Goal: Check status

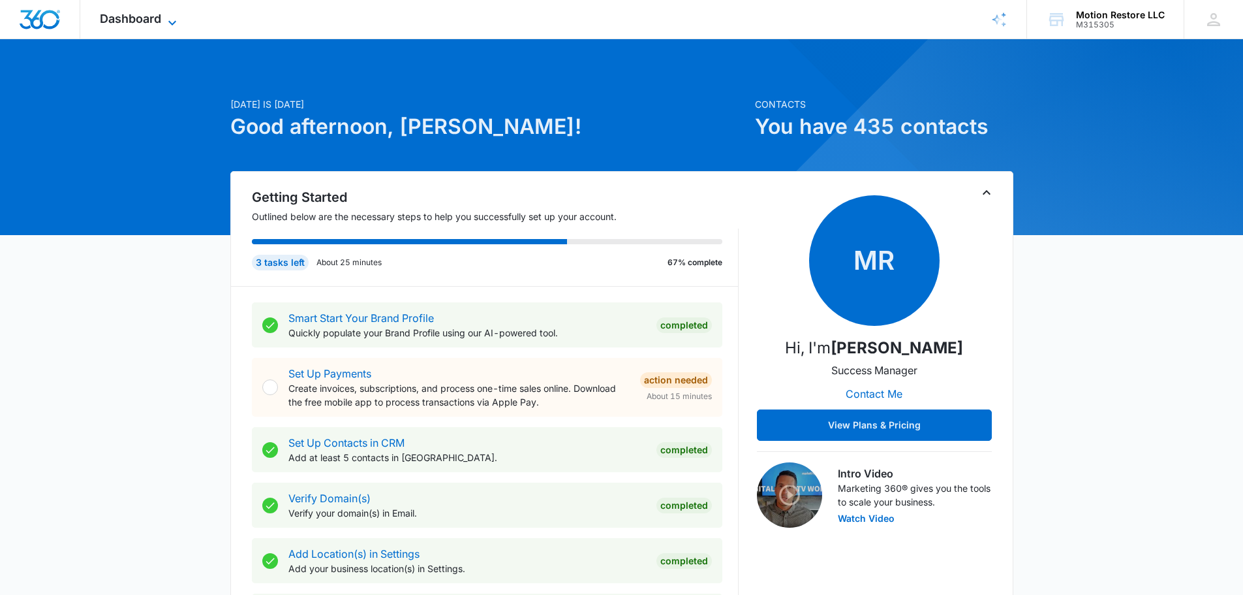
click at [172, 17] on icon at bounding box center [172, 23] width 16 height 16
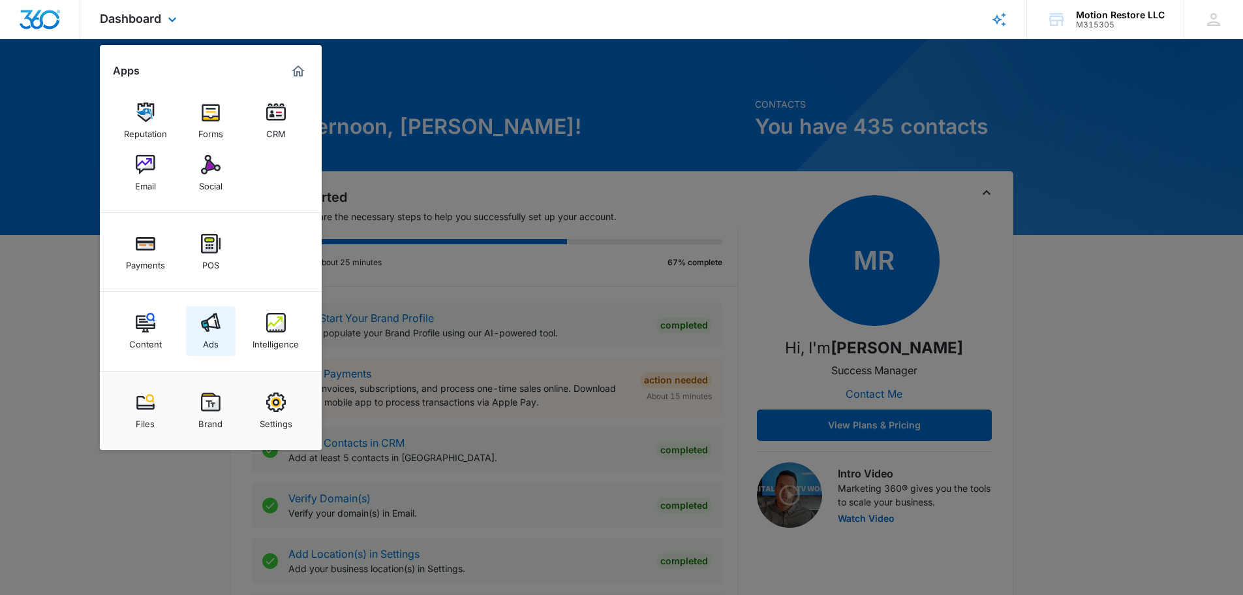
click at [213, 330] on img at bounding box center [211, 323] width 20 height 20
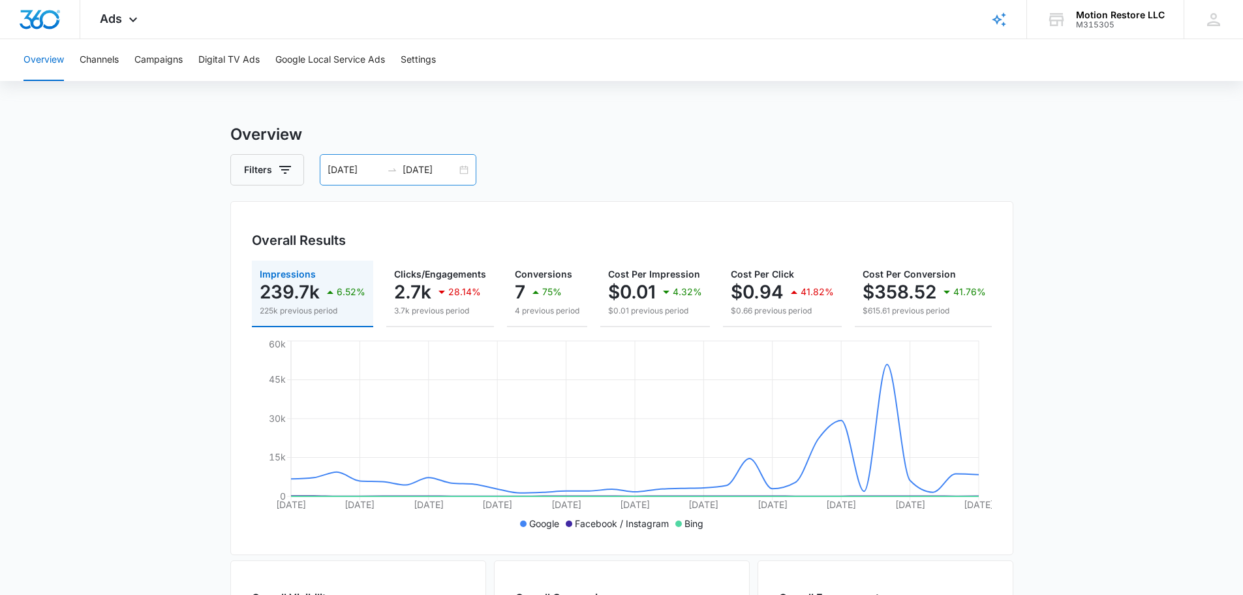
click at [466, 170] on div "[DATE] [DATE]" at bounding box center [398, 169] width 157 height 31
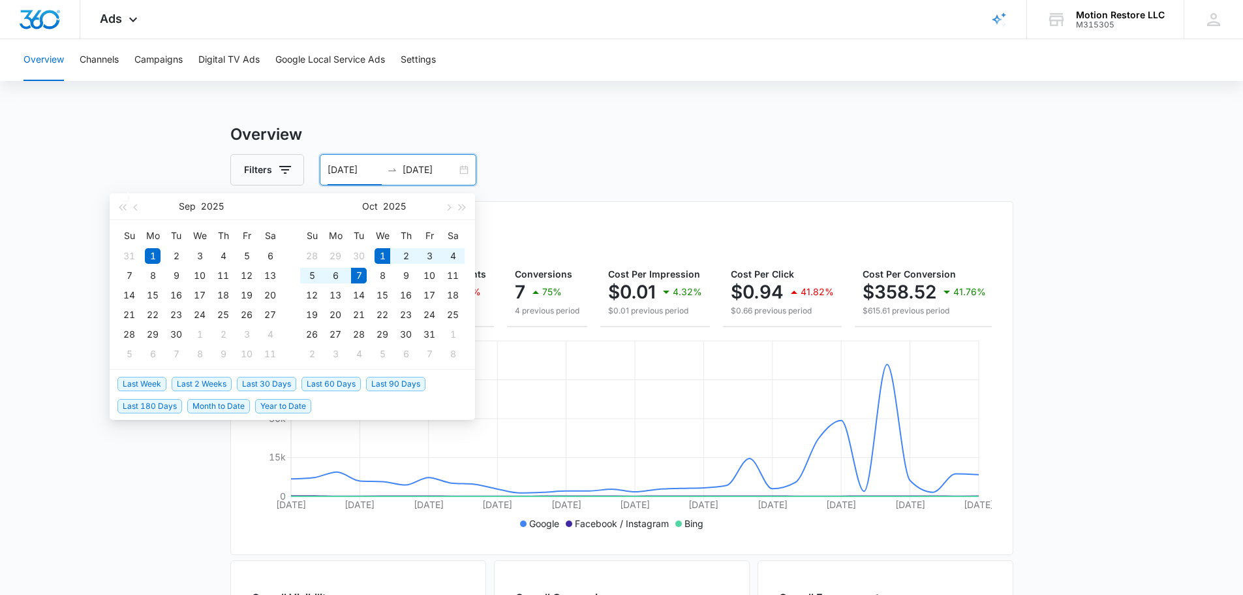
click at [236, 403] on span "Month to Date" at bounding box center [218, 406] width 63 height 14
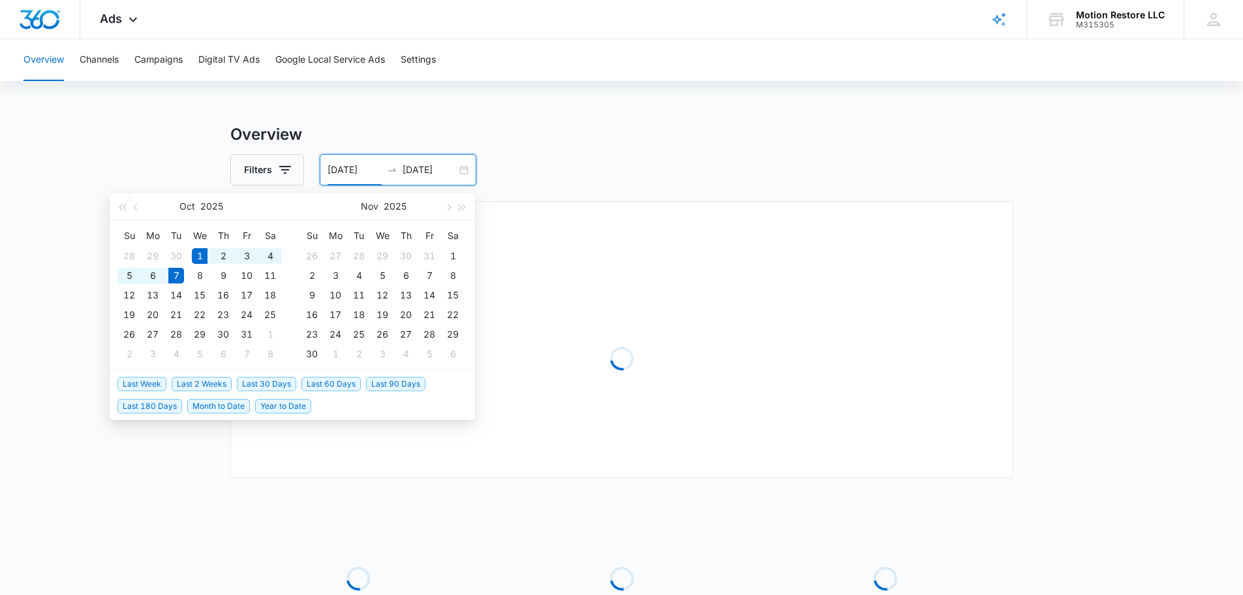
type input "[DATE]"
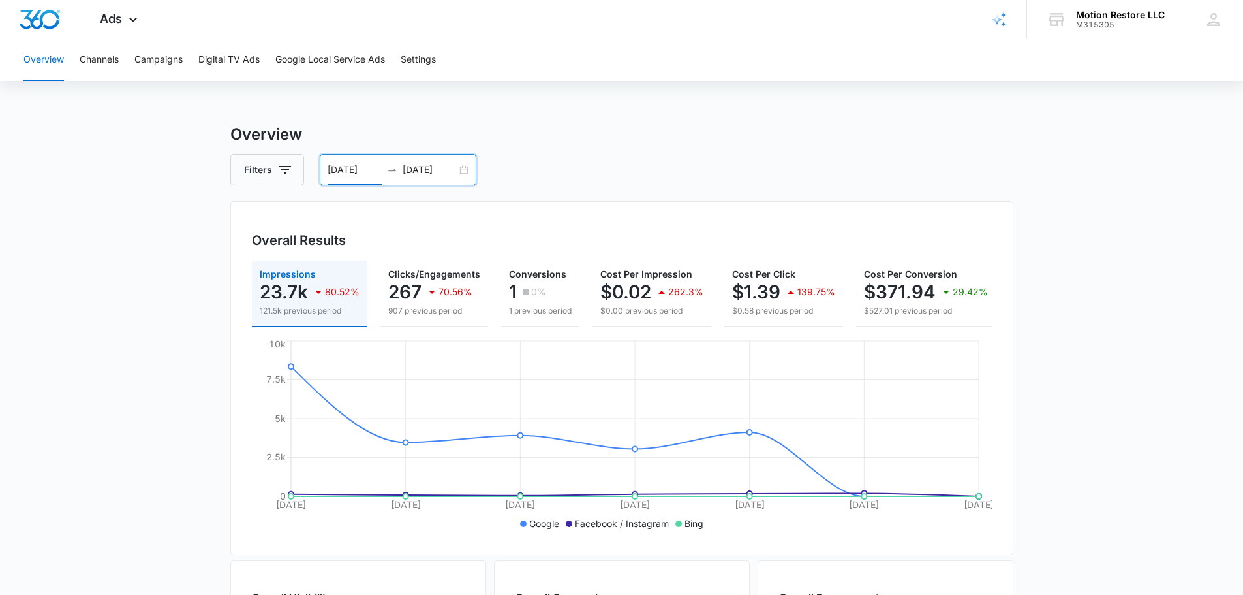
click at [464, 168] on div "[DATE] [DATE]" at bounding box center [398, 169] width 157 height 31
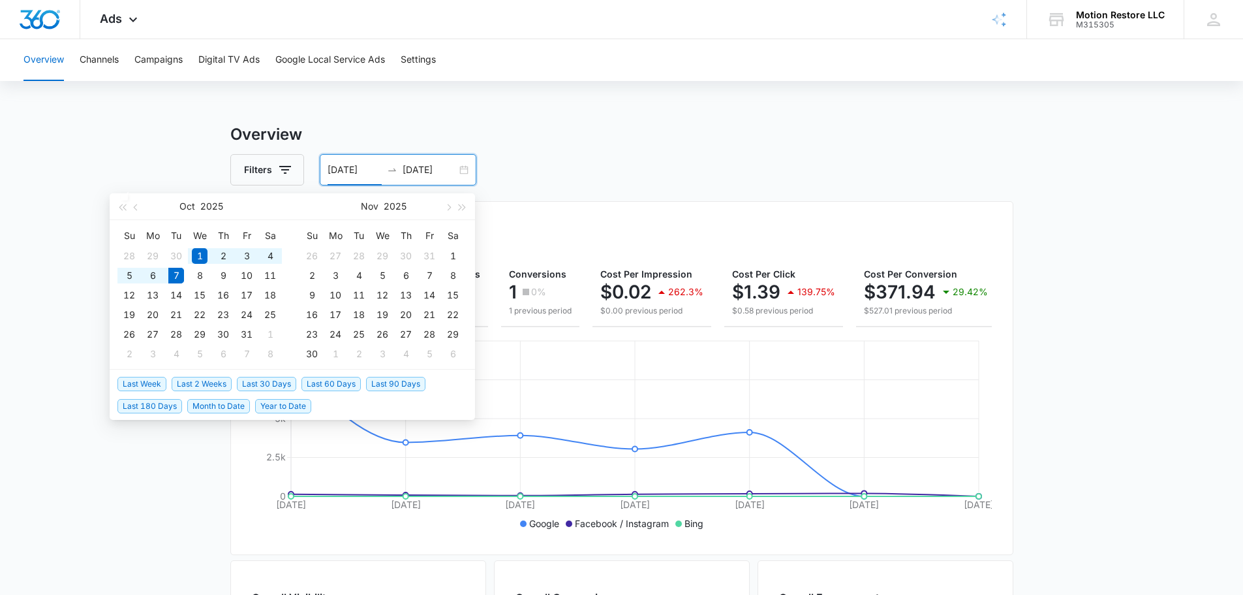
click at [402, 384] on span "Last 90 Days" at bounding box center [395, 384] width 59 height 14
type input "[DATE]"
